Goal: Information Seeking & Learning: Learn about a topic

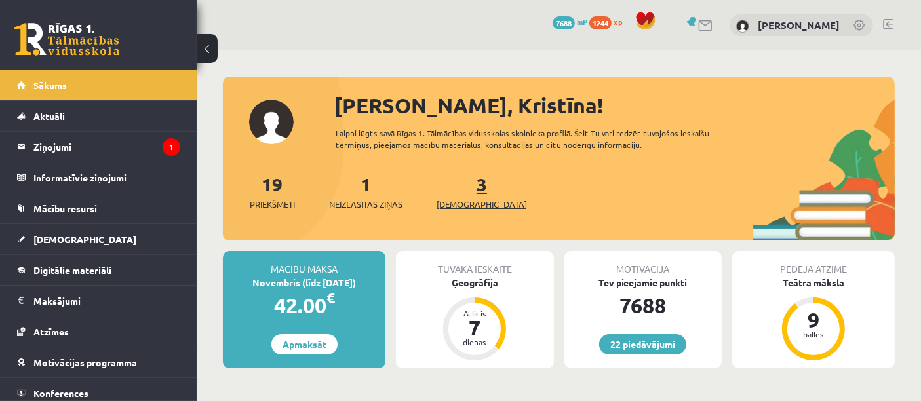
click at [462, 191] on link "3 Ieskaites" at bounding box center [481, 191] width 90 height 39
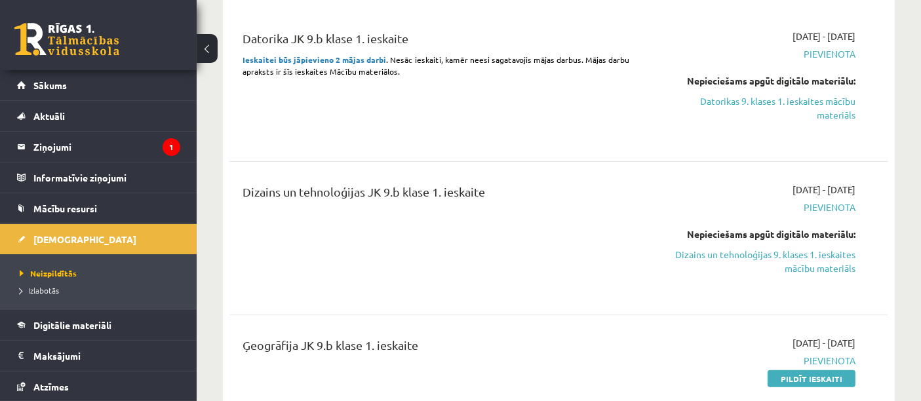
scroll to position [424, 0]
click at [786, 107] on link "Datorikas 9. klases 1. ieskaites mācību materiāls" at bounding box center [759, 108] width 191 height 28
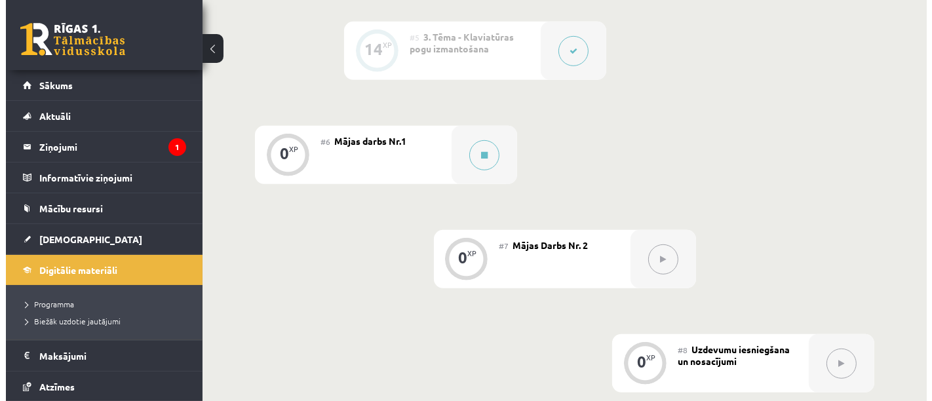
scroll to position [795, 0]
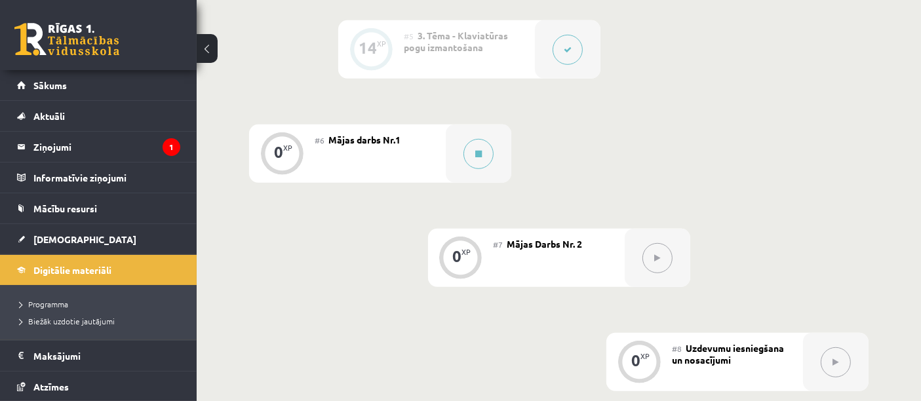
click at [466, 157] on button at bounding box center [478, 154] width 30 height 30
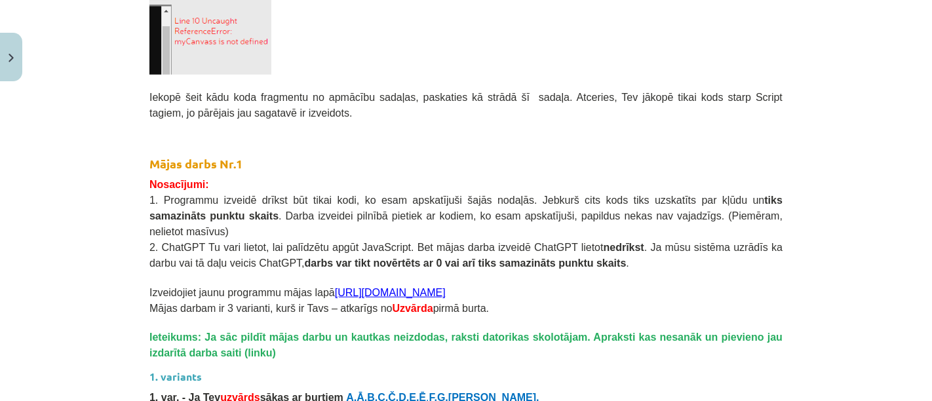
scroll to position [1017, 0]
drag, startPoint x: 313, startPoint y: 274, endPoint x: 417, endPoint y: 275, distance: 104.9
click at [417, 283] on p "Izveidojiet jaunu programmu mājas lapā https://s2js.com/" at bounding box center [465, 291] width 633 height 16
copy span "https://s2js.com/"
click at [733, 150] on h2 "Mājas darbs Nr.1" at bounding box center [465, 152] width 633 height 39
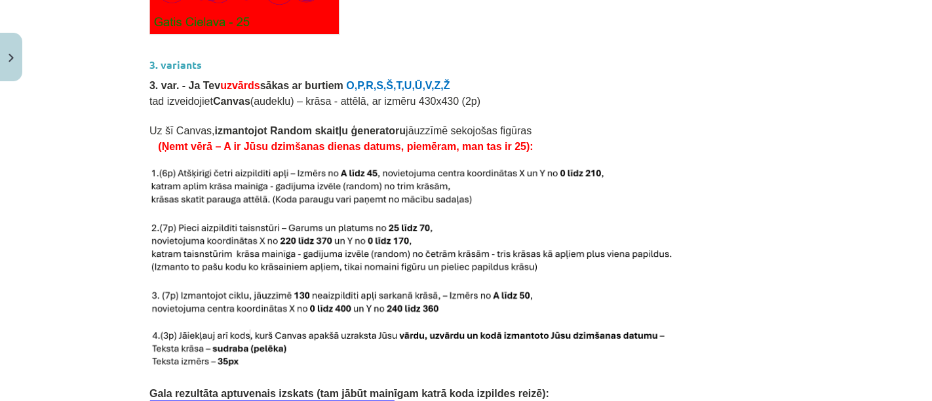
scroll to position [2501, 0]
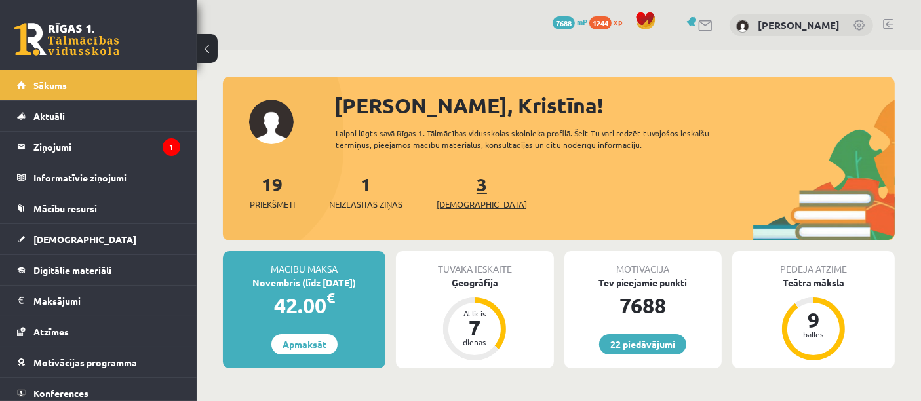
click at [459, 203] on span "[DEMOGRAPHIC_DATA]" at bounding box center [481, 204] width 90 height 13
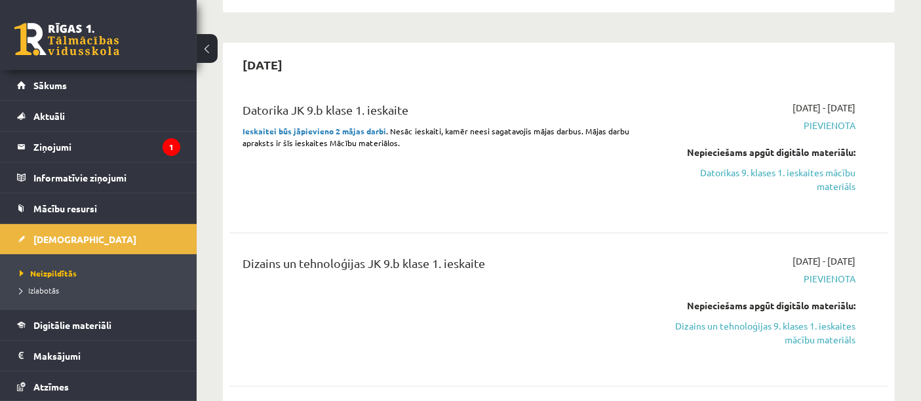
scroll to position [346, 0]
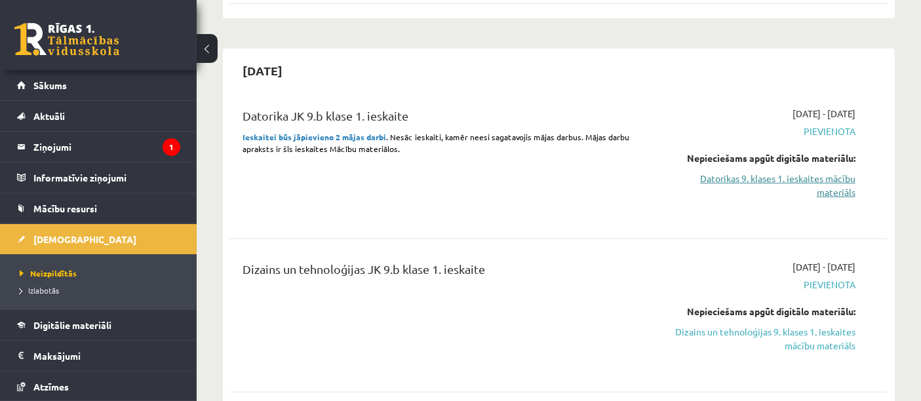
click at [778, 187] on link "Datorikas 9. klases 1. ieskaites mācību materiāls" at bounding box center [759, 186] width 191 height 28
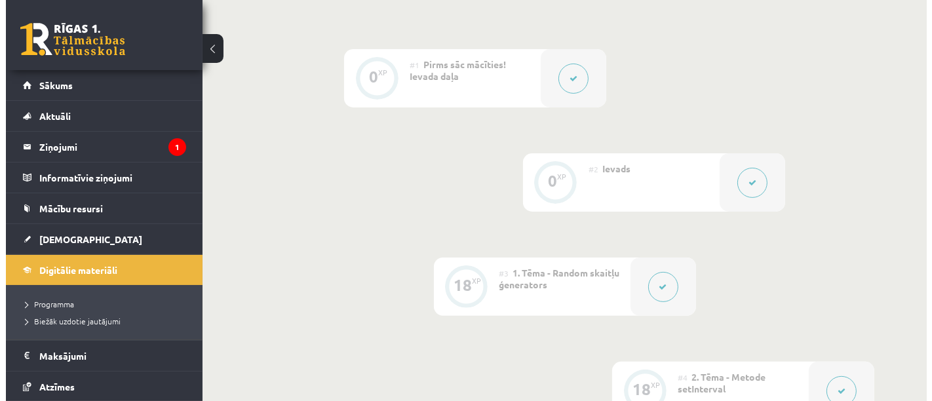
scroll to position [351, 0]
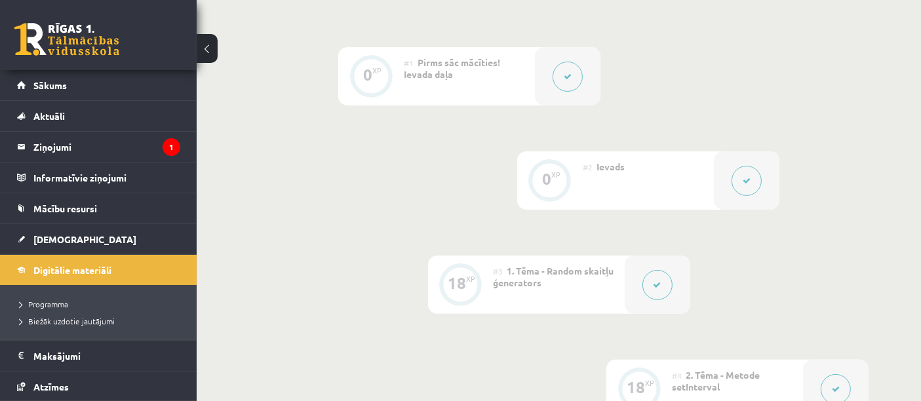
click at [646, 284] on button at bounding box center [657, 285] width 30 height 30
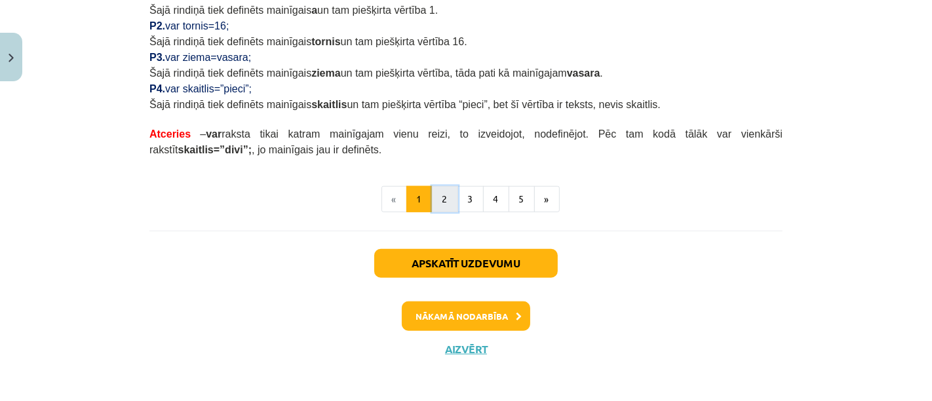
click at [447, 208] on button "2" at bounding box center [445, 199] width 26 height 26
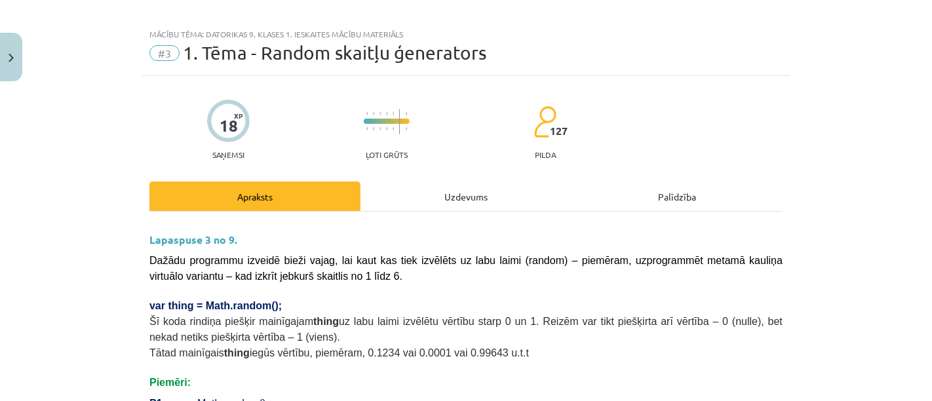
scroll to position [0, 0]
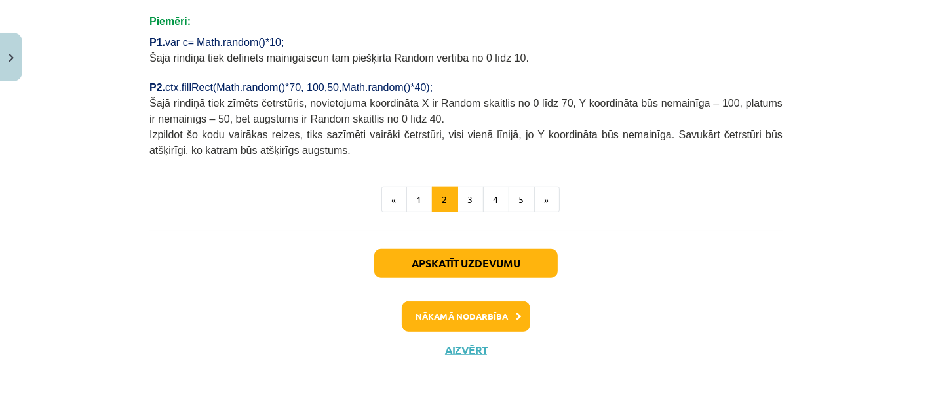
click at [464, 194] on button "3" at bounding box center [470, 200] width 26 height 26
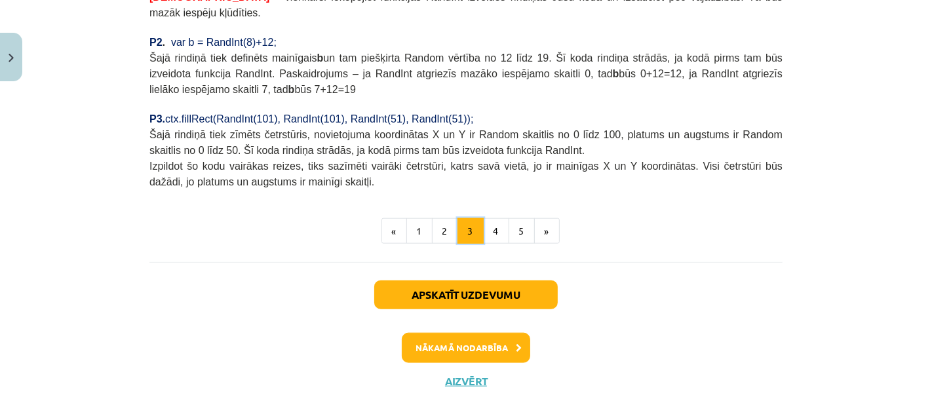
click at [490, 218] on button "4" at bounding box center [496, 231] width 26 height 26
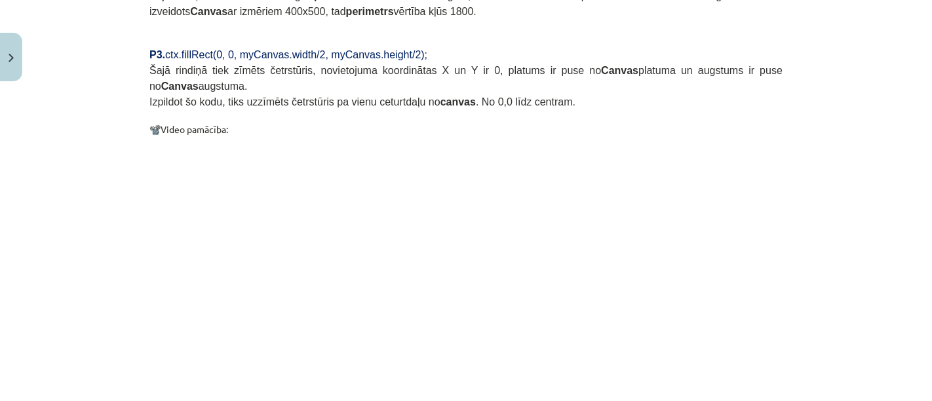
scroll to position [1022, 0]
